Goal: Transaction & Acquisition: Purchase product/service

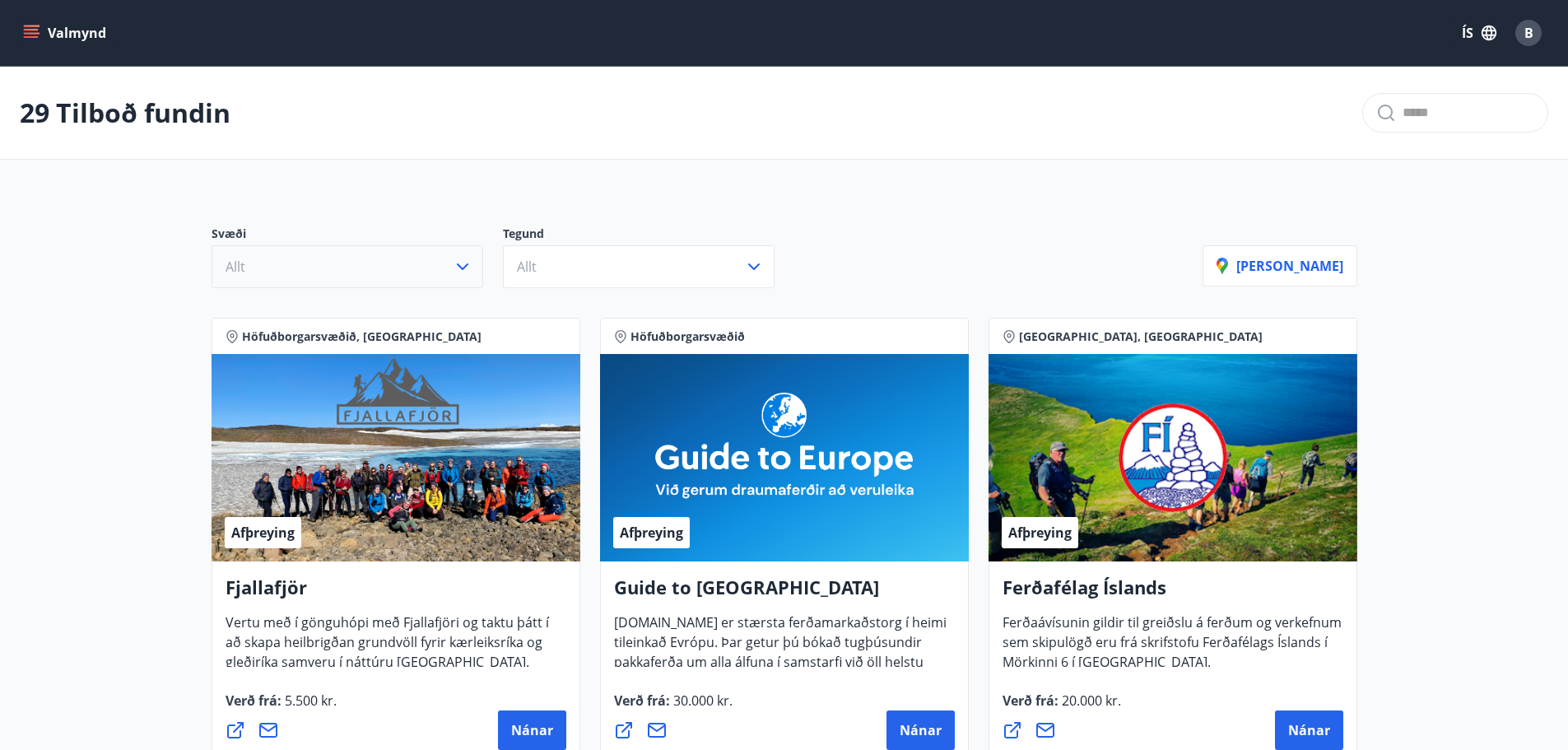
click at [453, 279] on button "Allt" at bounding box center [347, 266] width 272 height 42
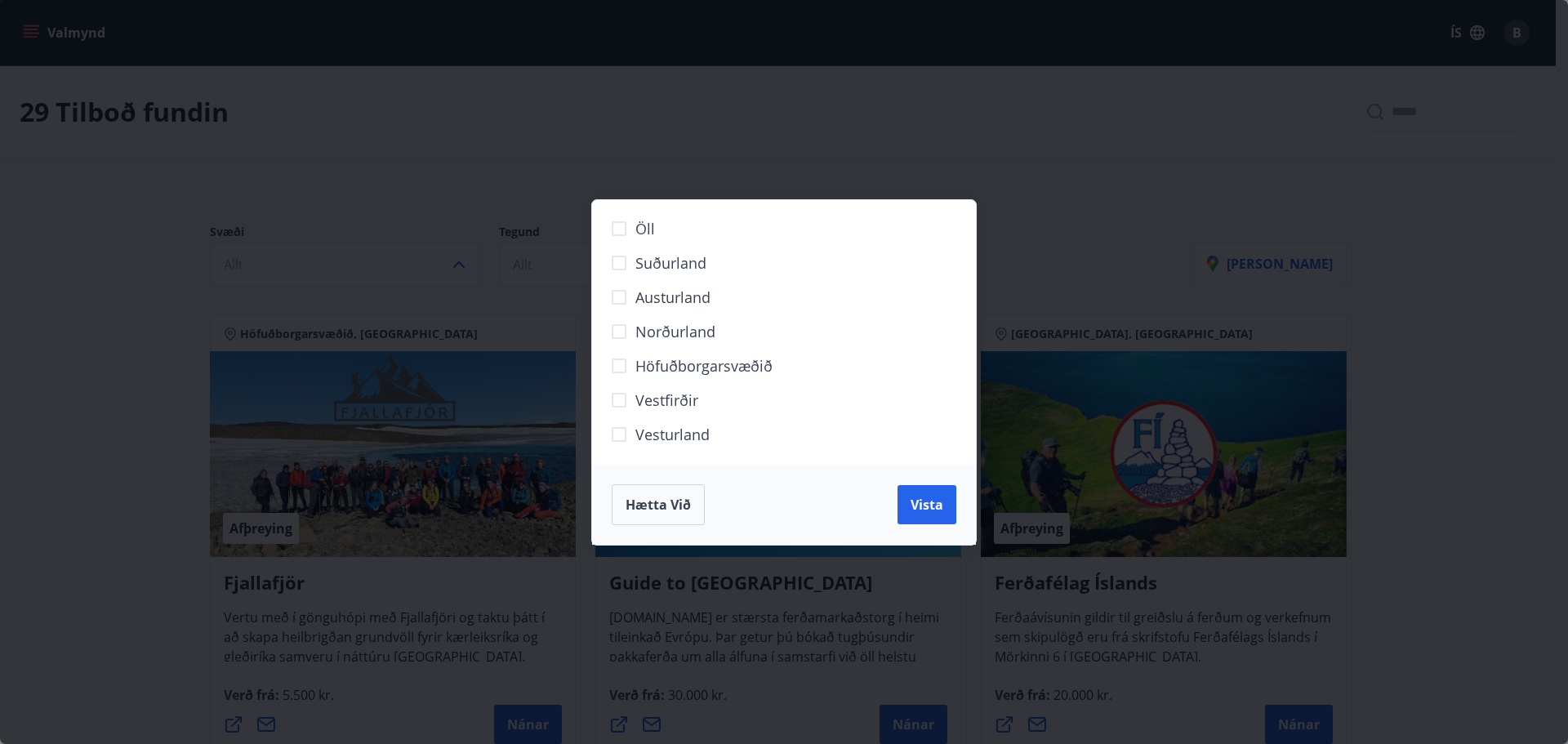
click at [645, 373] on span "Höfuðborgarsvæðið" at bounding box center [704, 366] width 137 height 21
click at [922, 507] on span "Vista" at bounding box center [926, 504] width 32 height 18
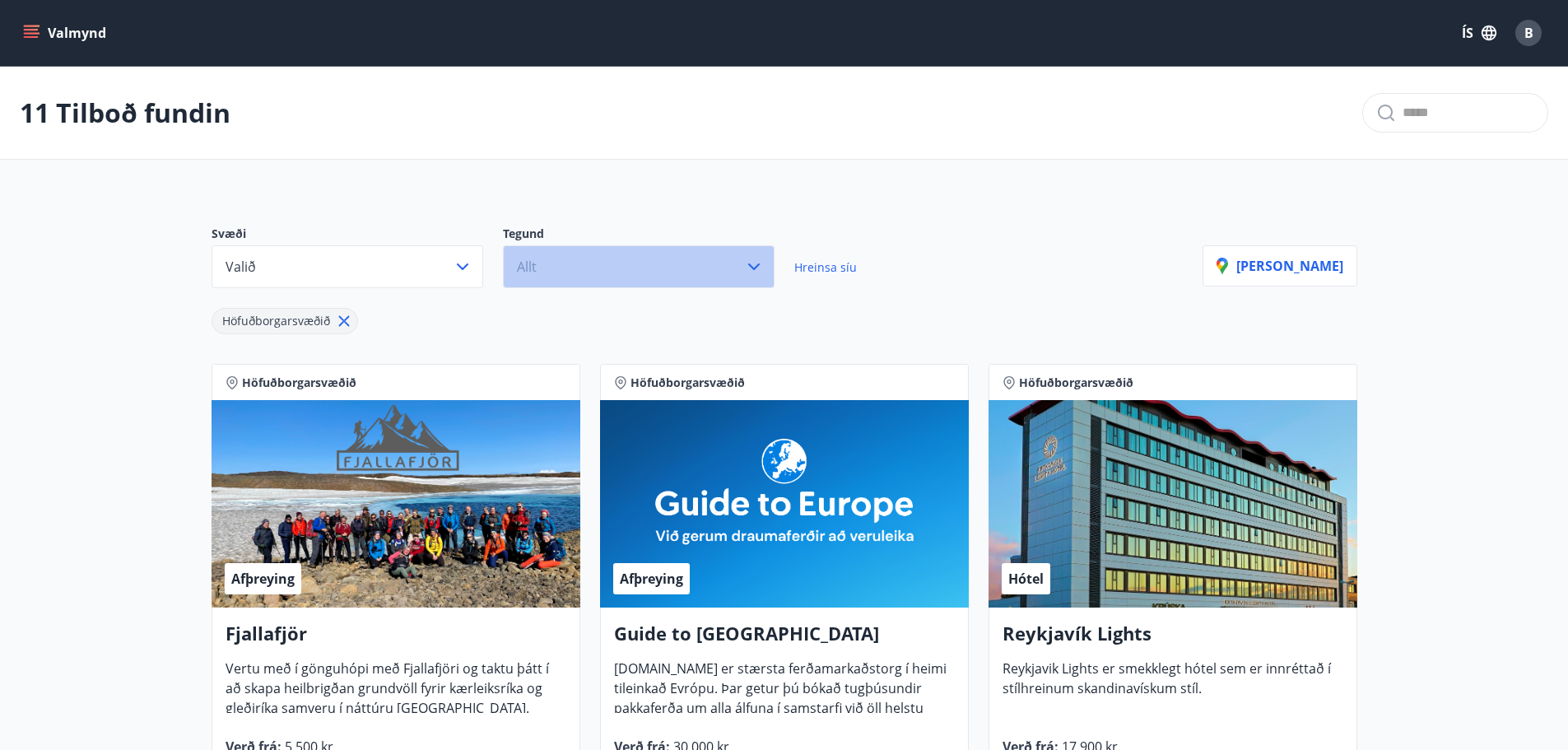
click at [688, 263] on button "Allt" at bounding box center [639, 266] width 272 height 42
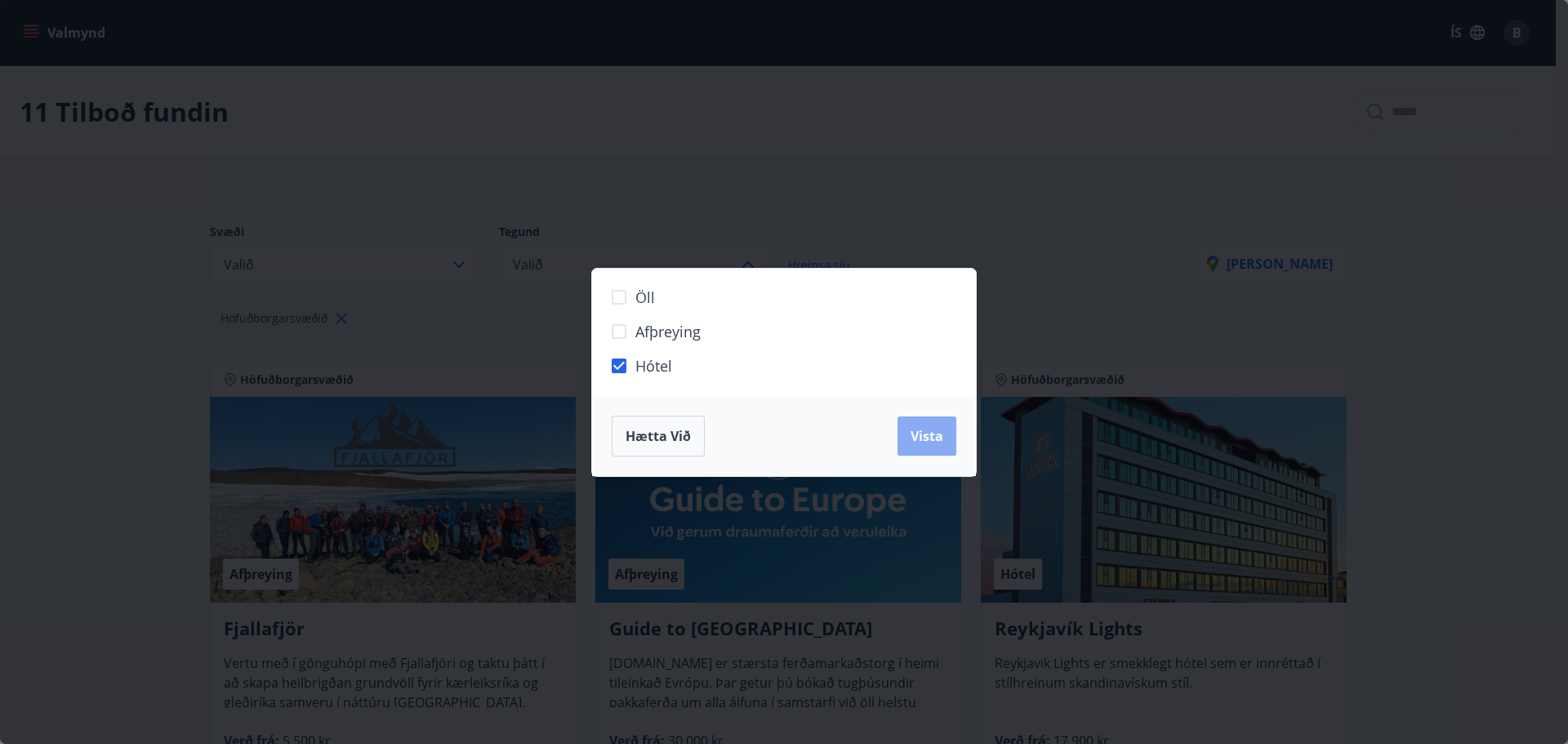
click at [899, 440] on button "Vista" at bounding box center [927, 436] width 59 height 39
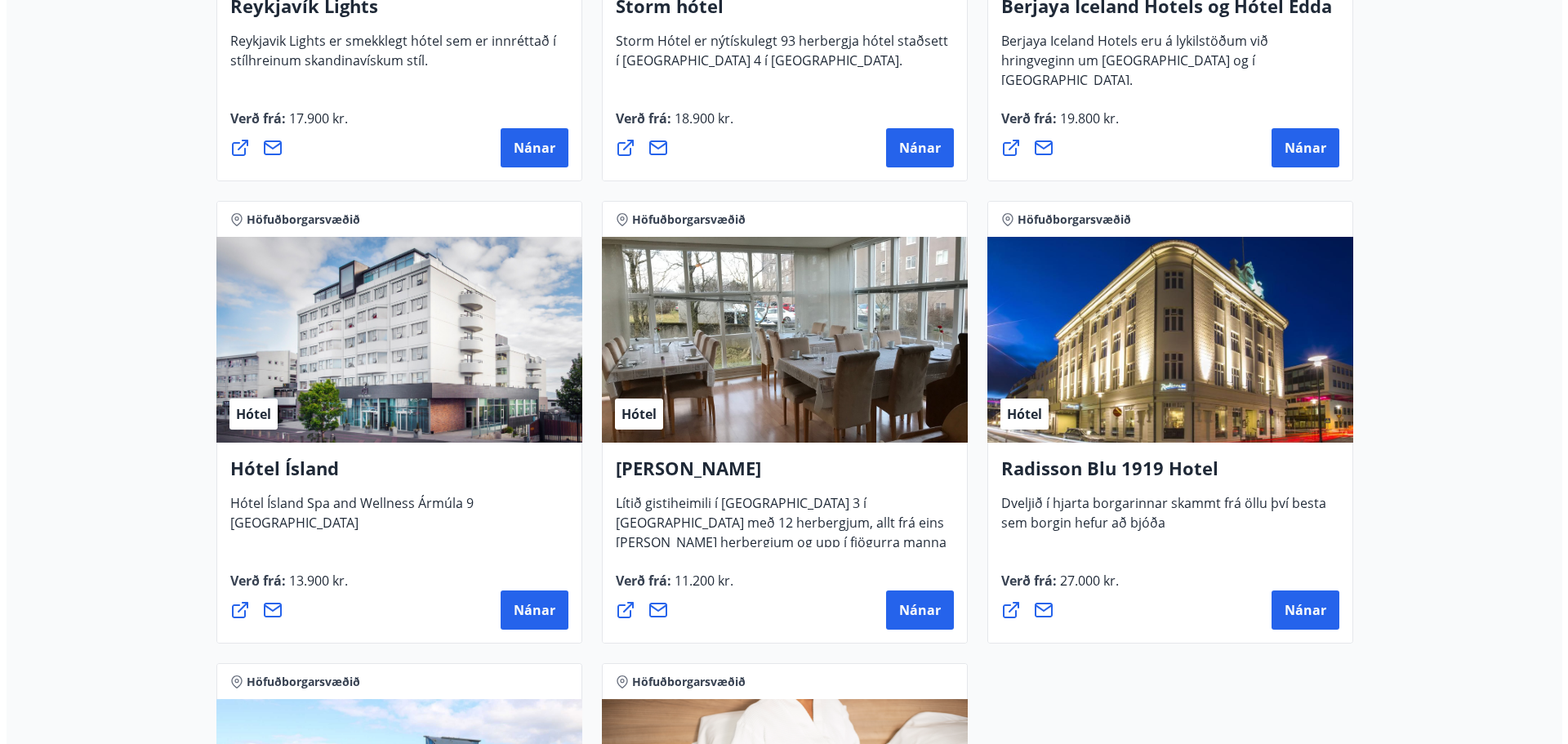
scroll to position [734, 0]
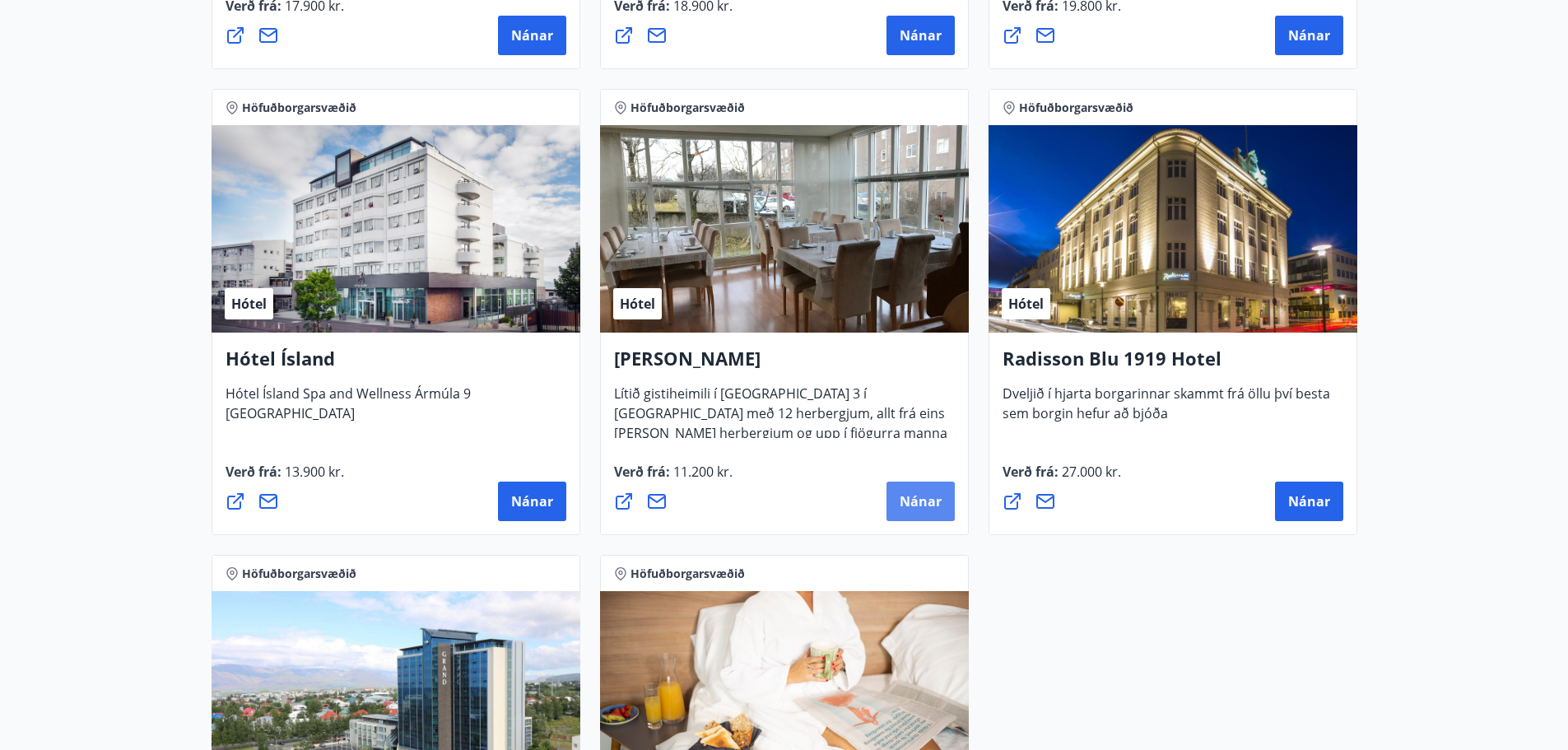
click at [910, 487] on button "Nánar" at bounding box center [920, 501] width 68 height 40
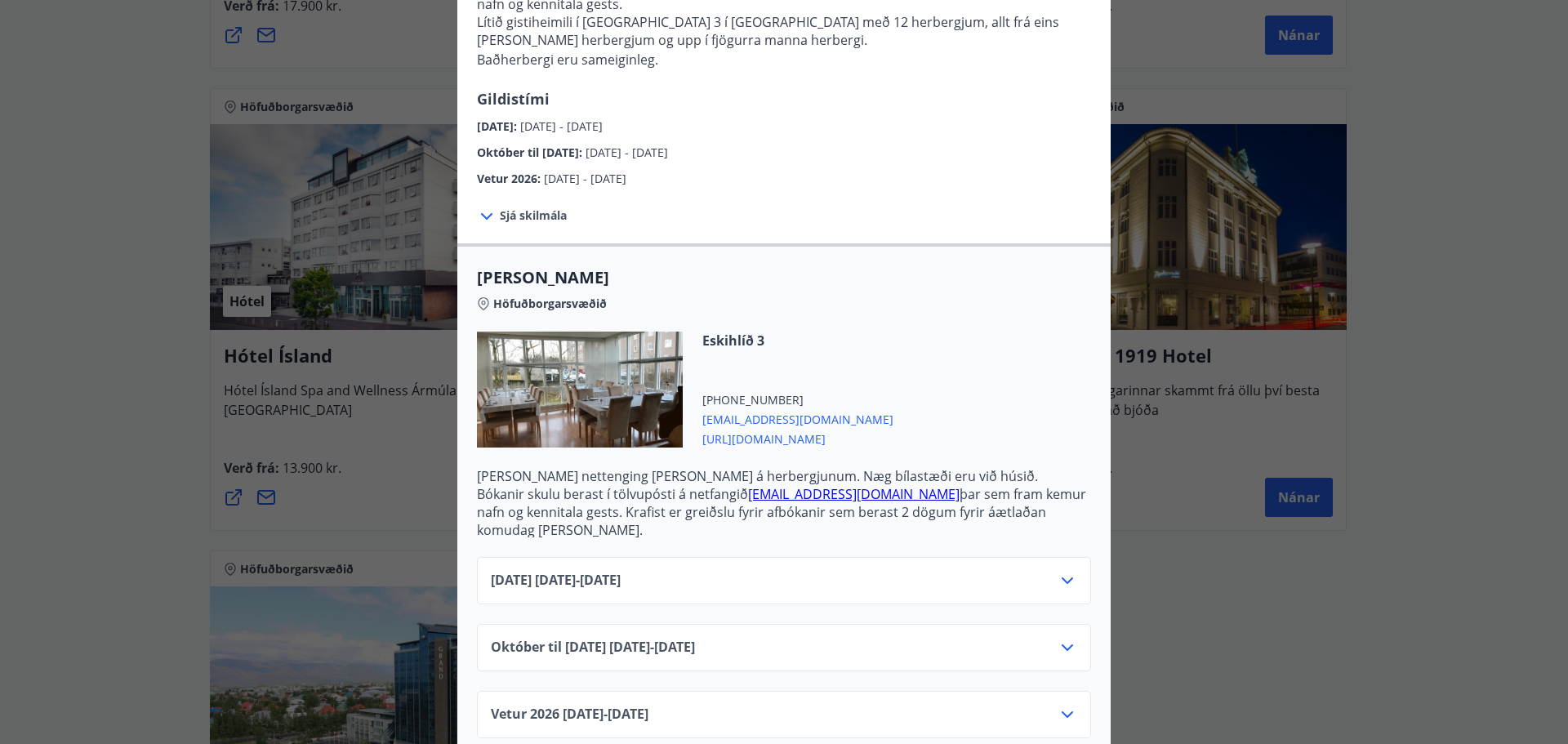
scroll to position [211, 0]
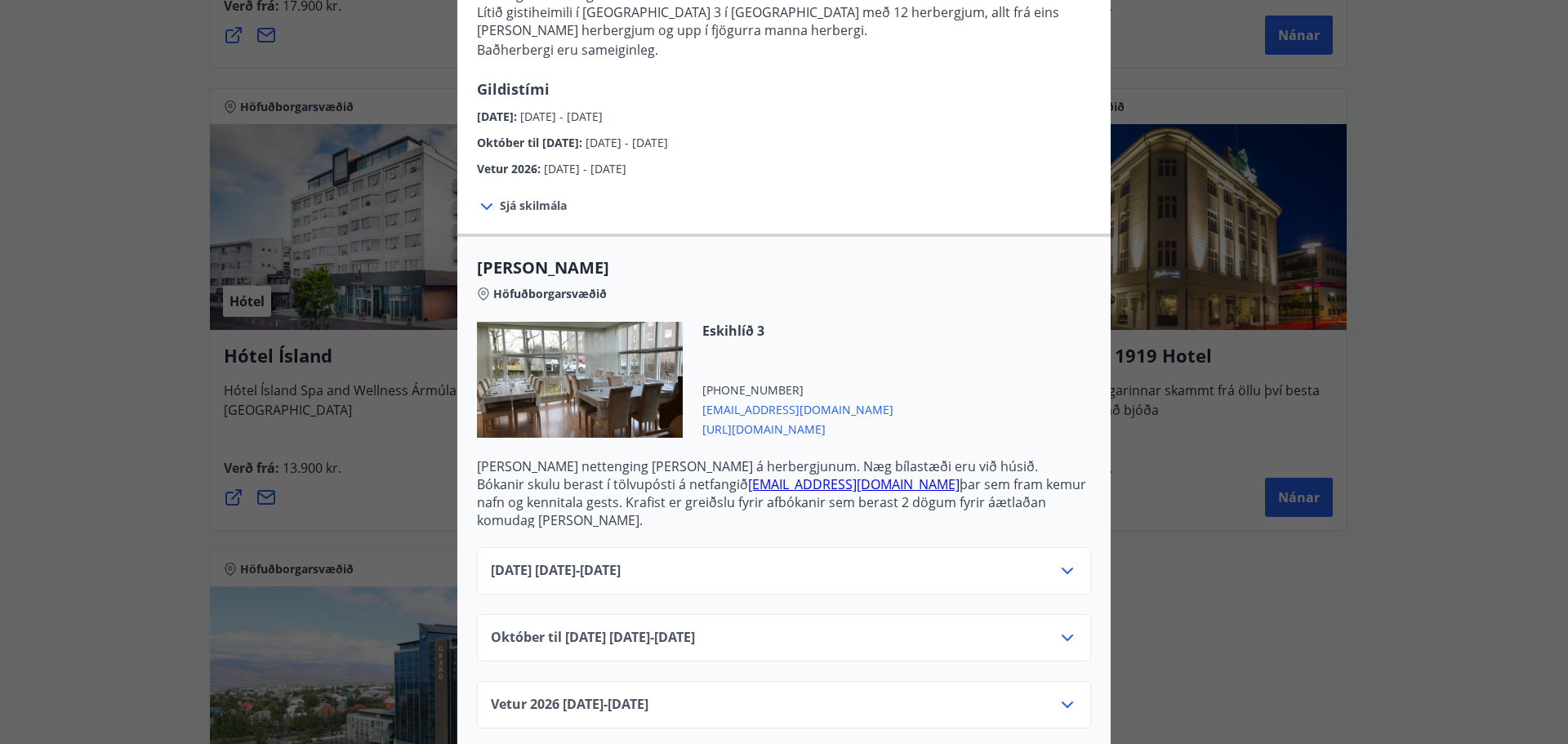
click at [1063, 628] on icon at bounding box center [1067, 638] width 19 height 19
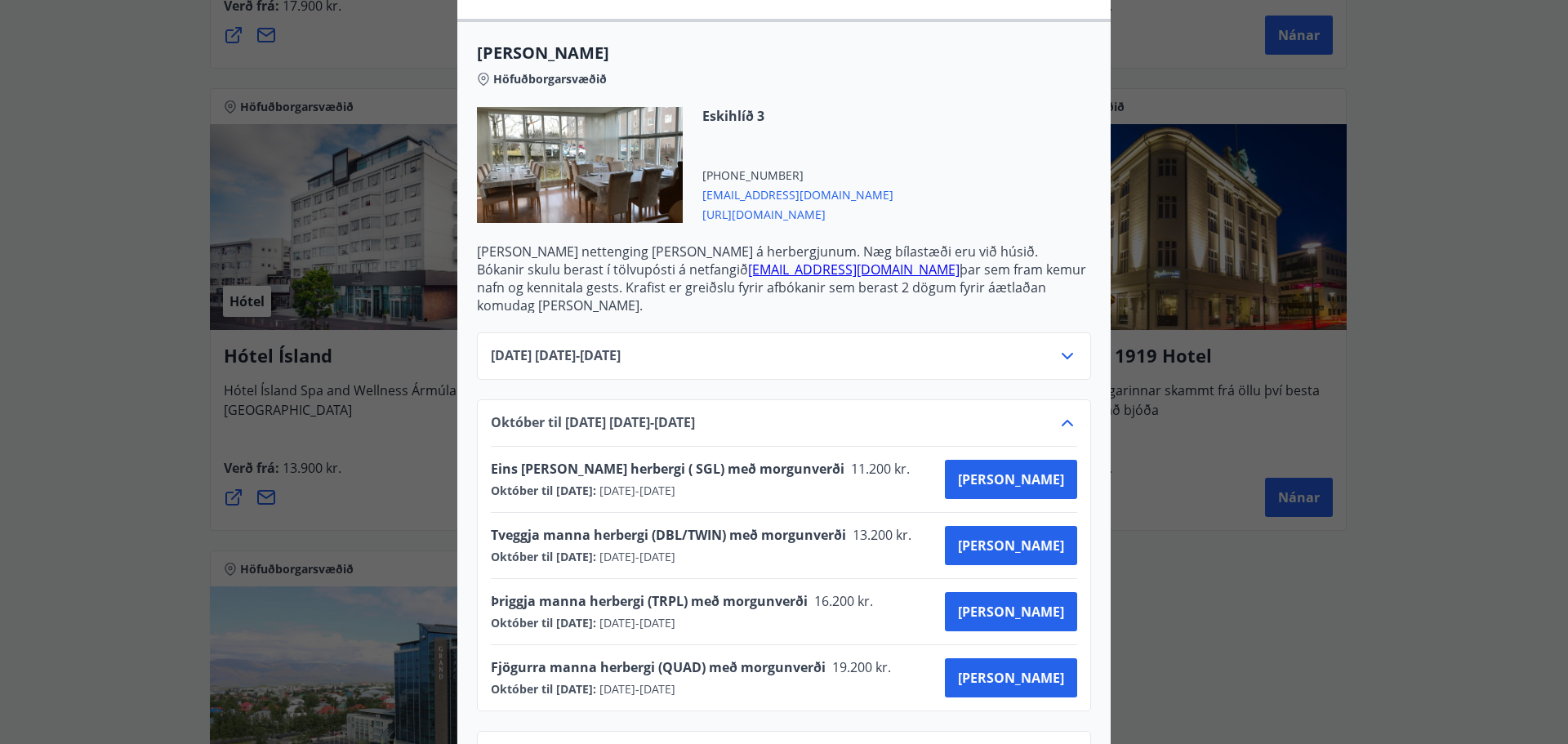
scroll to position [455, 0]
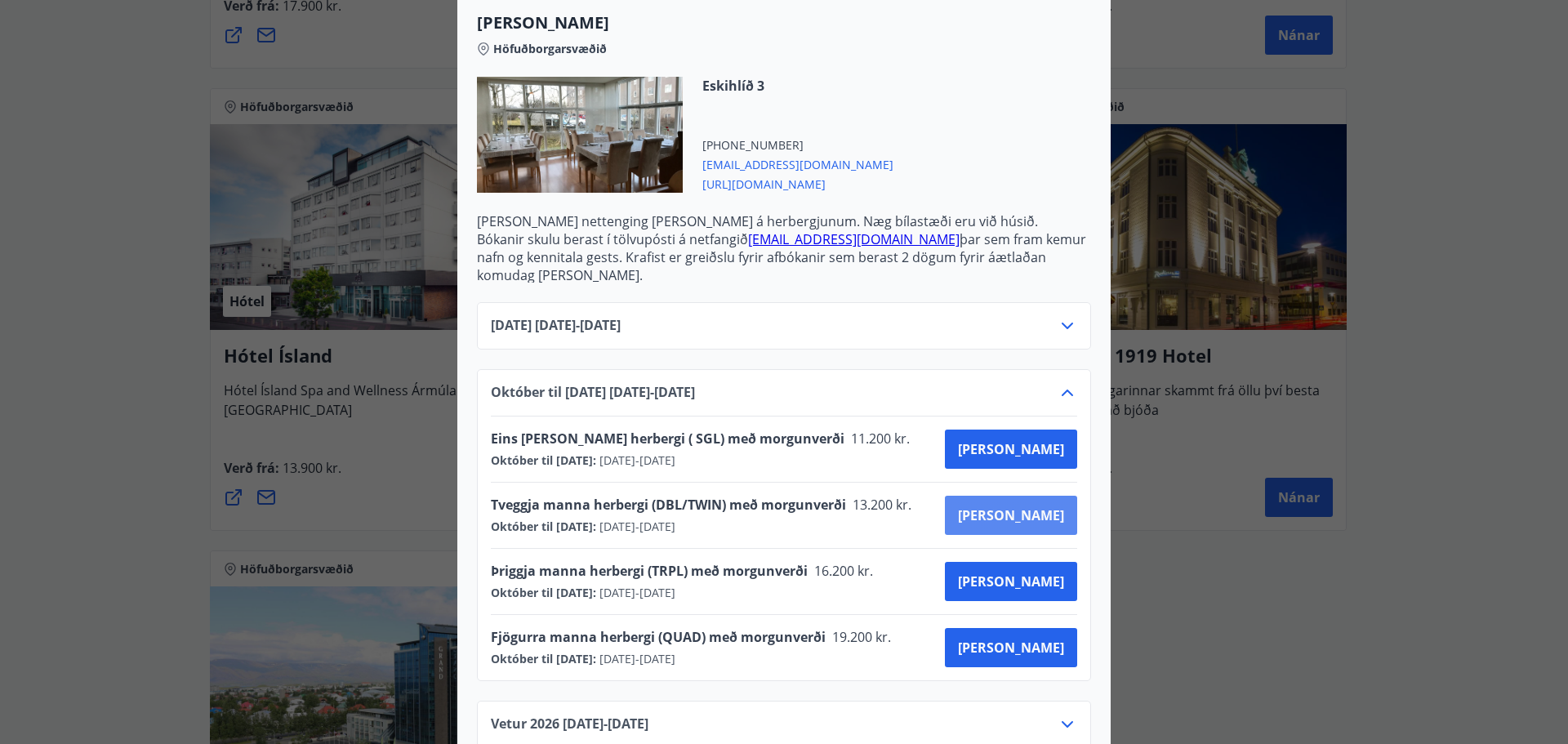
click at [1044, 506] on span "[PERSON_NAME]" at bounding box center [1010, 515] width 106 height 18
